Goal: Entertainment & Leisure: Browse casually

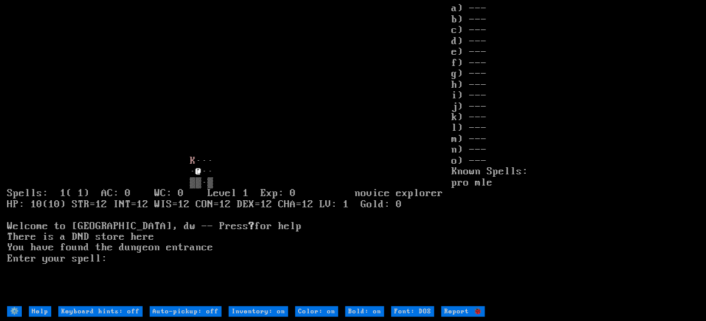
drag, startPoint x: 0, startPoint y: 0, endPoint x: 340, endPoint y: 268, distance: 432.6
click at [340, 268] on larn "K ··· · @ ·· ▒▒·▒ Spells: 1( 1) AC: 0 WC: 0 Level 1 Exp: 0 novice explorer HP: …" at bounding box center [229, 154] width 445 height 302
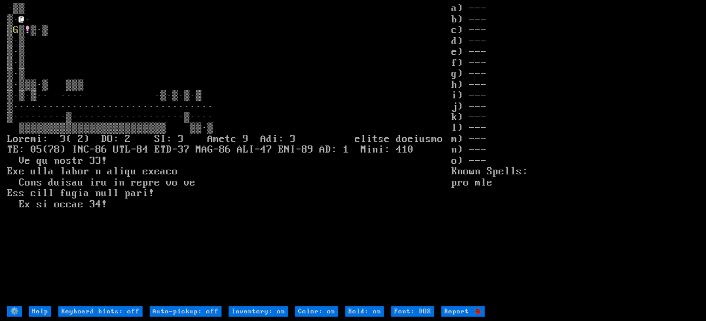
type off "Auto-pickup: on"
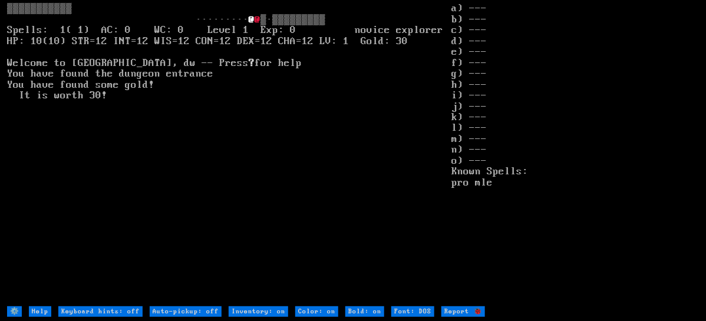
type off "Auto-pickup: on"
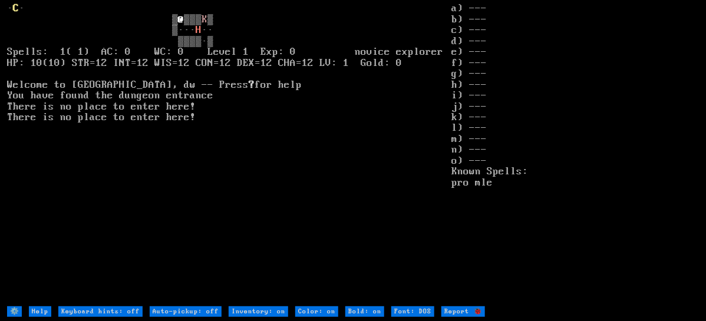
type off "Auto-pickup: on"
